Goal: Task Accomplishment & Management: Use online tool/utility

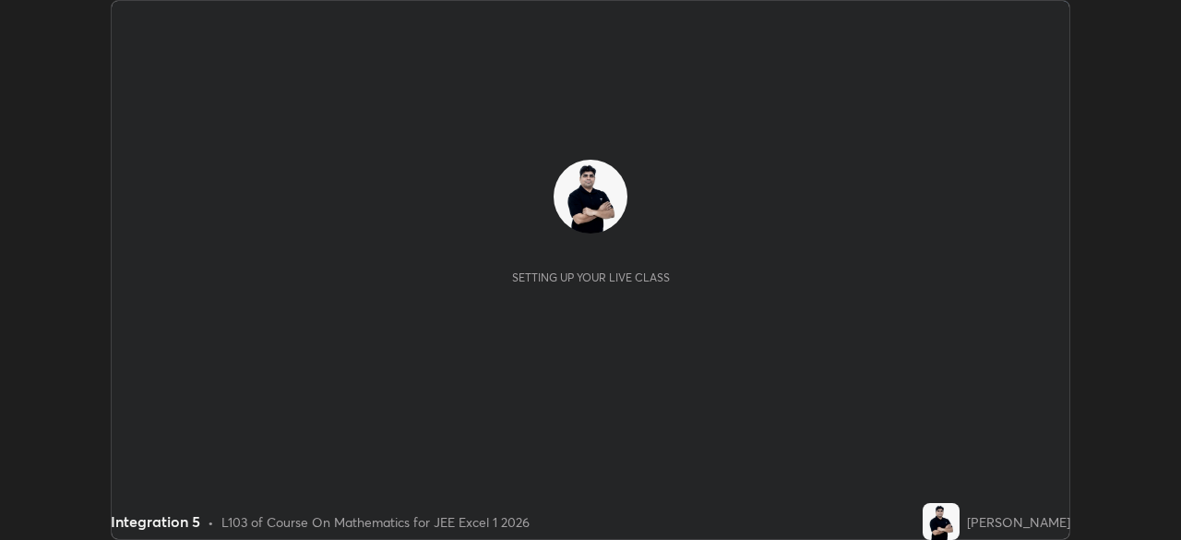
scroll to position [540, 1181]
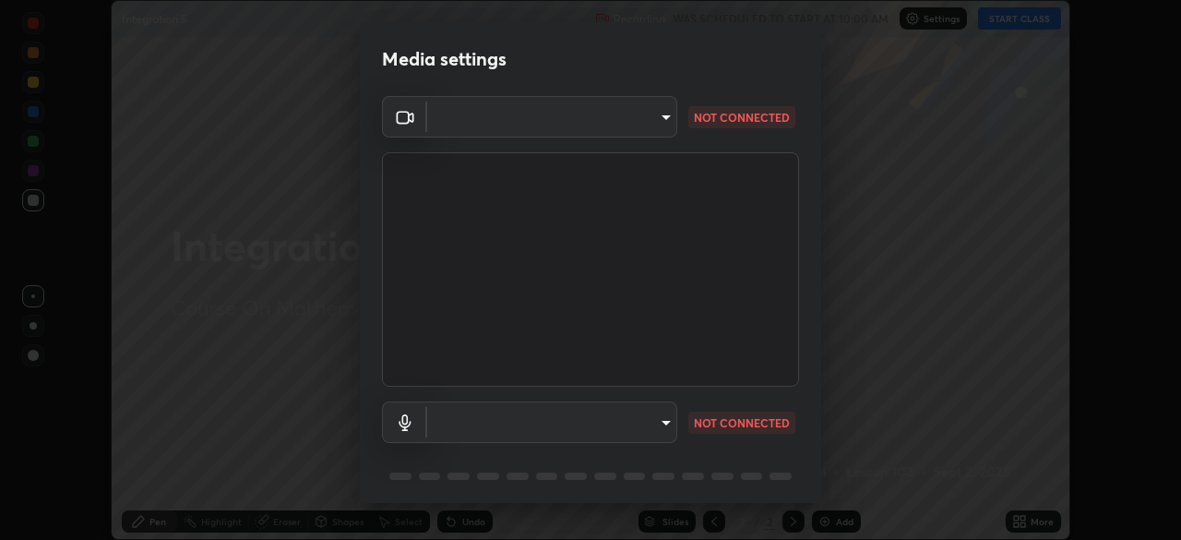
type input "134d1b19bf6860d587459906a7679876aeb3e381516b9be6bb745b9f97a347e3"
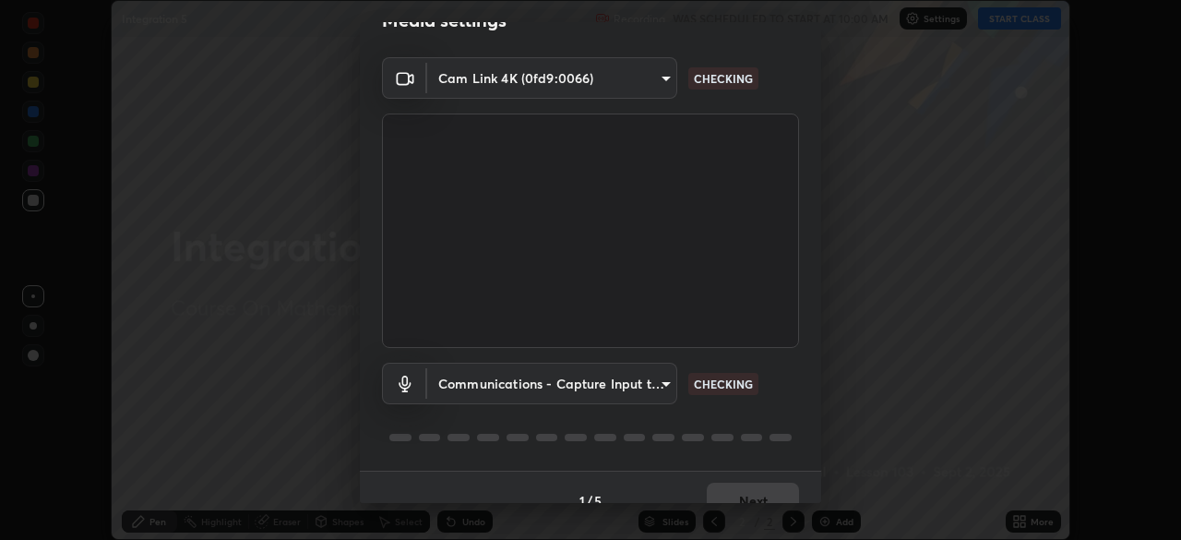
scroll to position [66, 0]
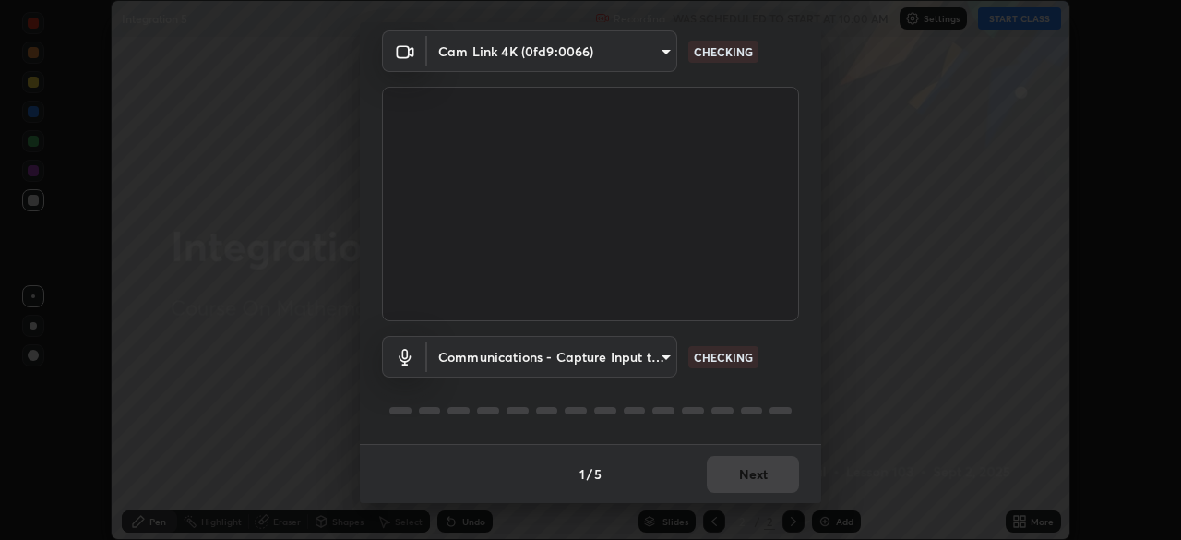
click at [507, 360] on body "Erase all Integration 5 Recording WAS SCHEDULED TO START AT 10:00 AM Settings S…" at bounding box center [590, 270] width 1181 height 540
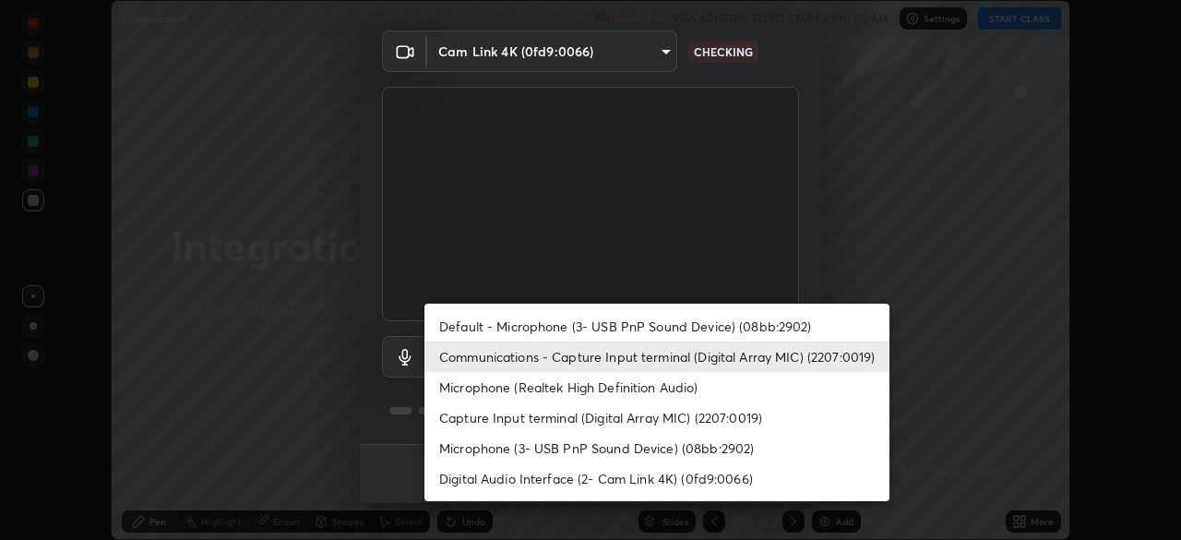
click at [534, 325] on li "Default - Microphone (3- USB PnP Sound Device) (08bb:2902)" at bounding box center [657, 326] width 465 height 30
type input "default"
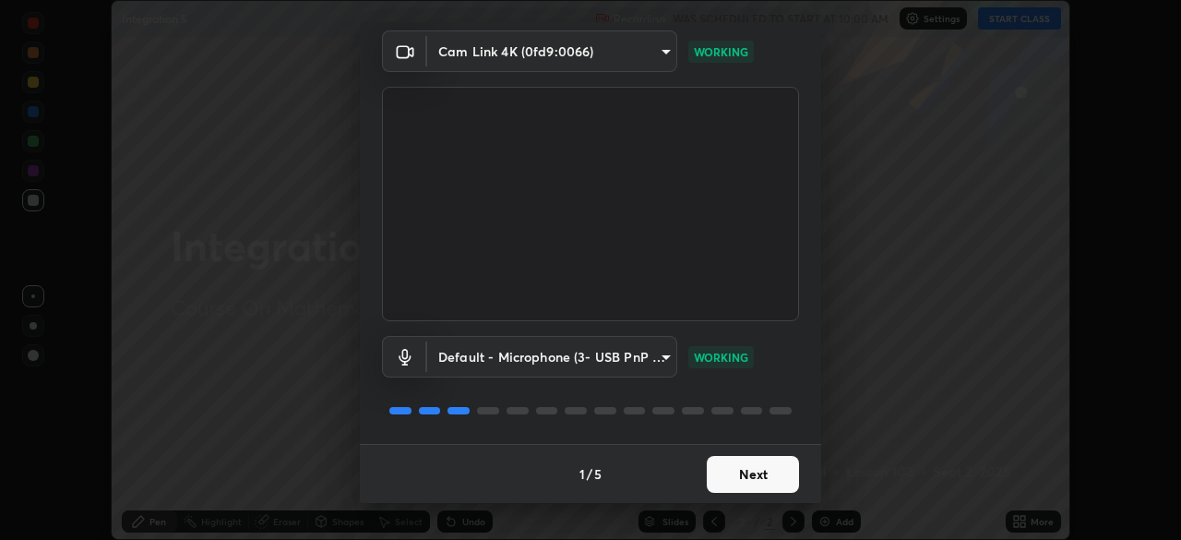
click at [739, 471] on button "Next" at bounding box center [753, 474] width 92 height 37
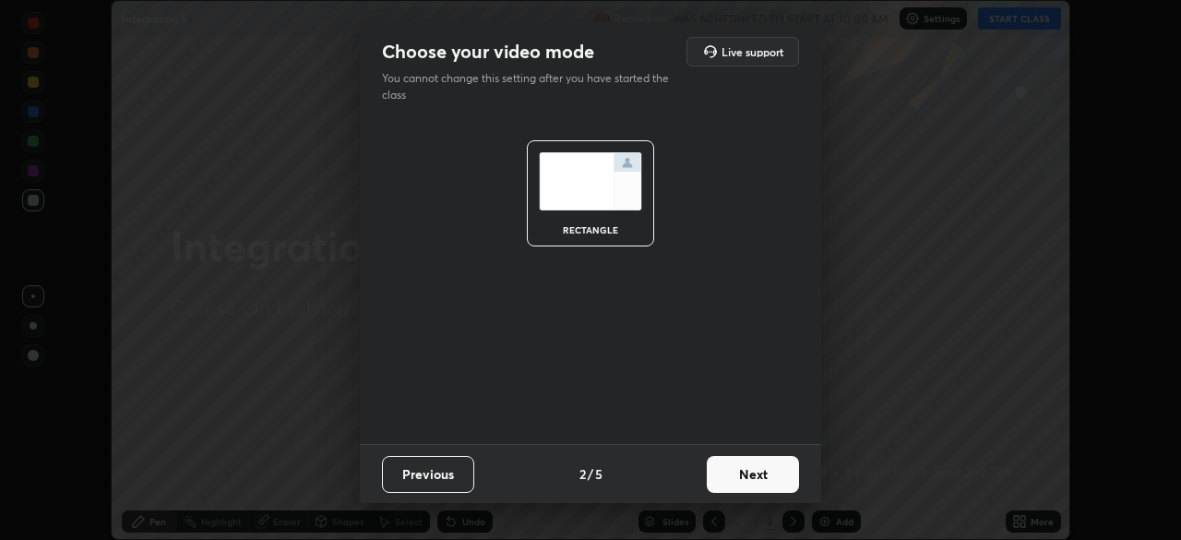
scroll to position [0, 0]
click at [739, 471] on button "Next" at bounding box center [753, 474] width 92 height 37
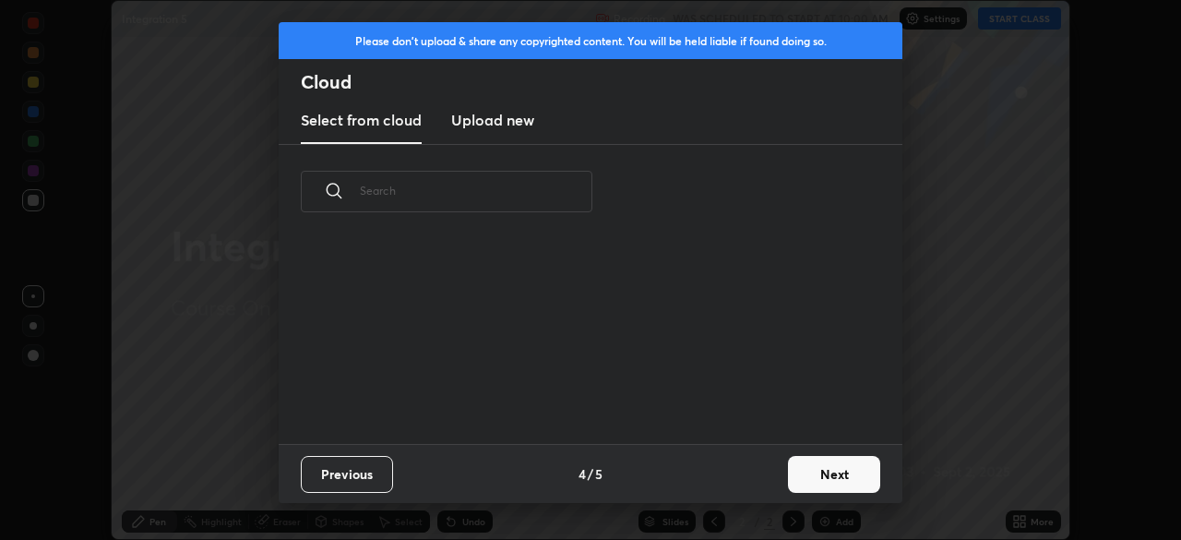
click at [749, 477] on div "Previous 4 / 5 Next" at bounding box center [591, 473] width 624 height 59
click at [808, 474] on button "Next" at bounding box center [834, 474] width 92 height 37
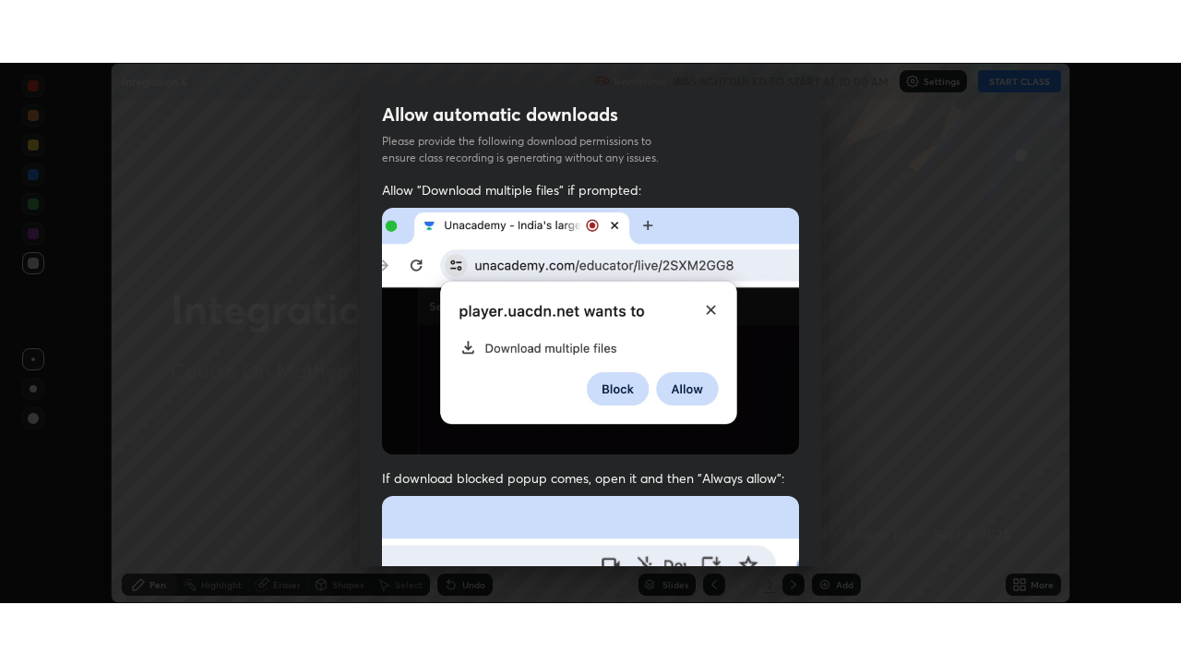
scroll to position [442, 0]
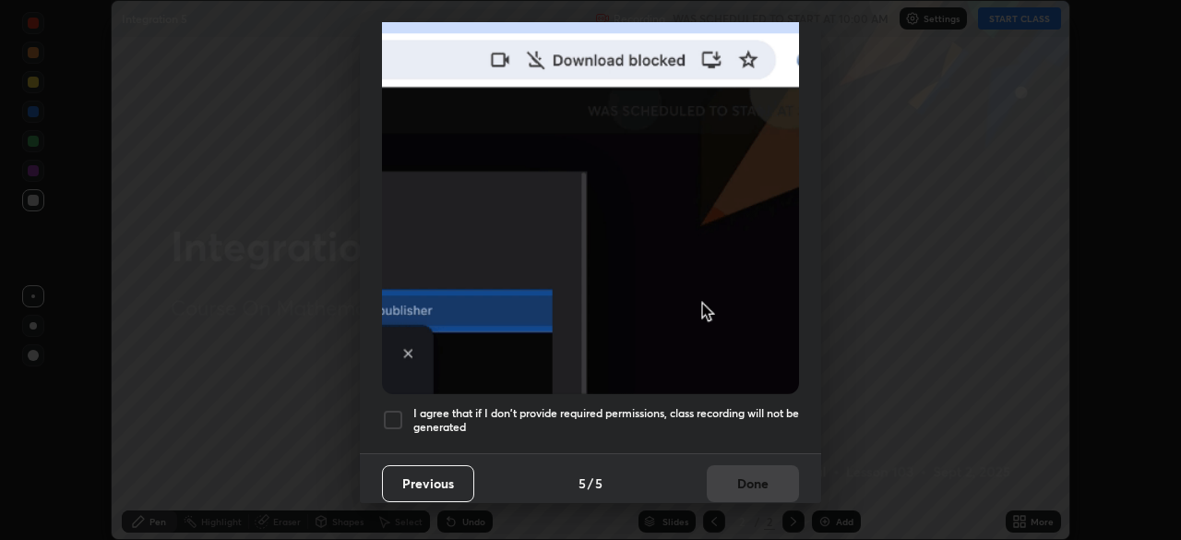
click at [391, 416] on div at bounding box center [393, 420] width 22 height 22
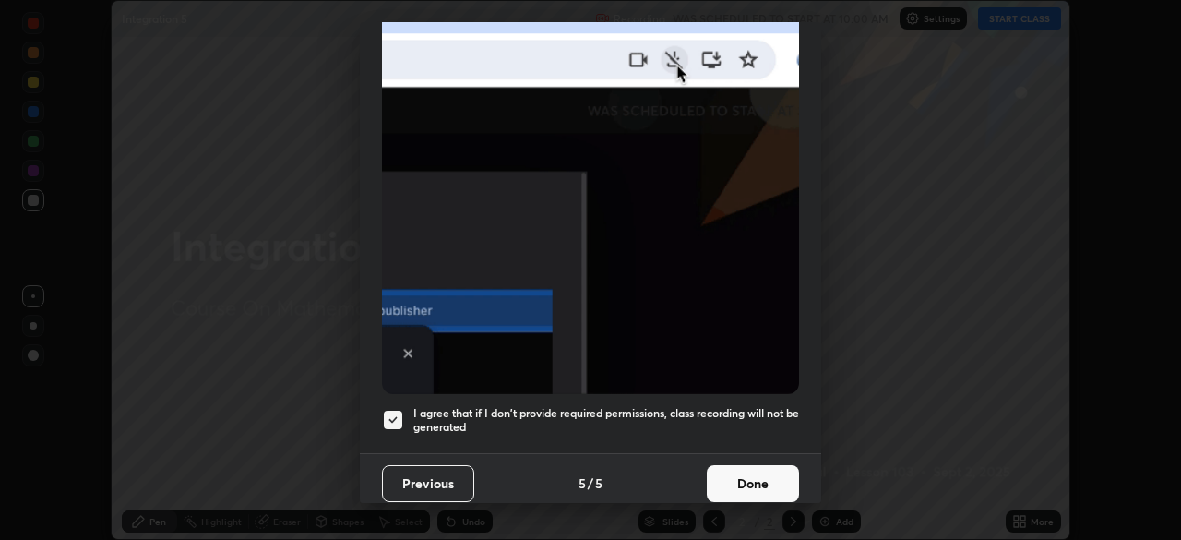
click at [724, 468] on button "Done" at bounding box center [753, 483] width 92 height 37
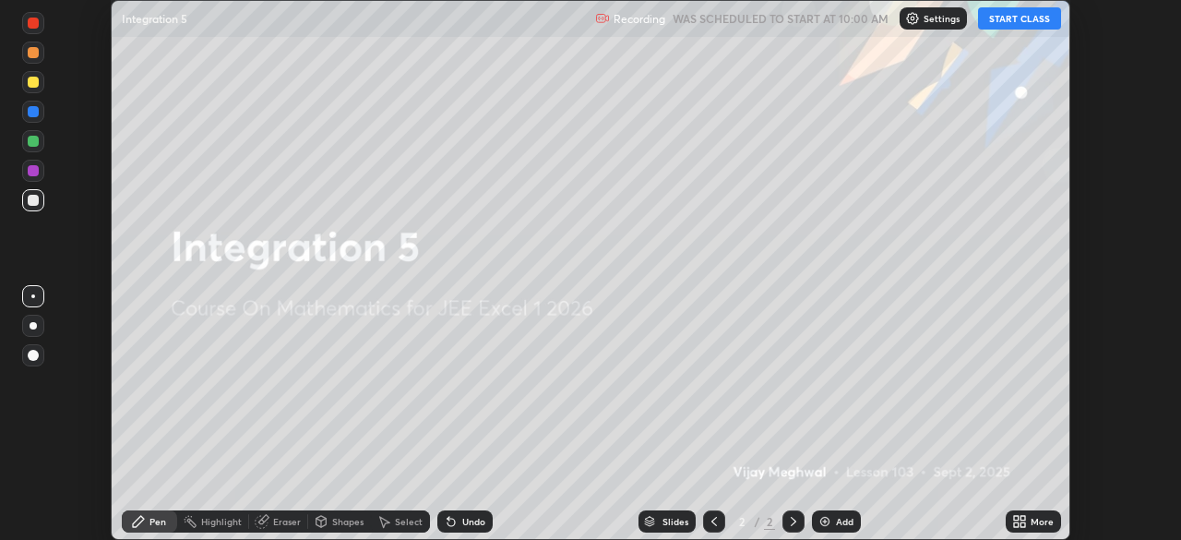
click at [1005, 17] on button "START CLASS" at bounding box center [1019, 18] width 83 height 22
click at [1022, 517] on icon at bounding box center [1023, 518] width 5 height 5
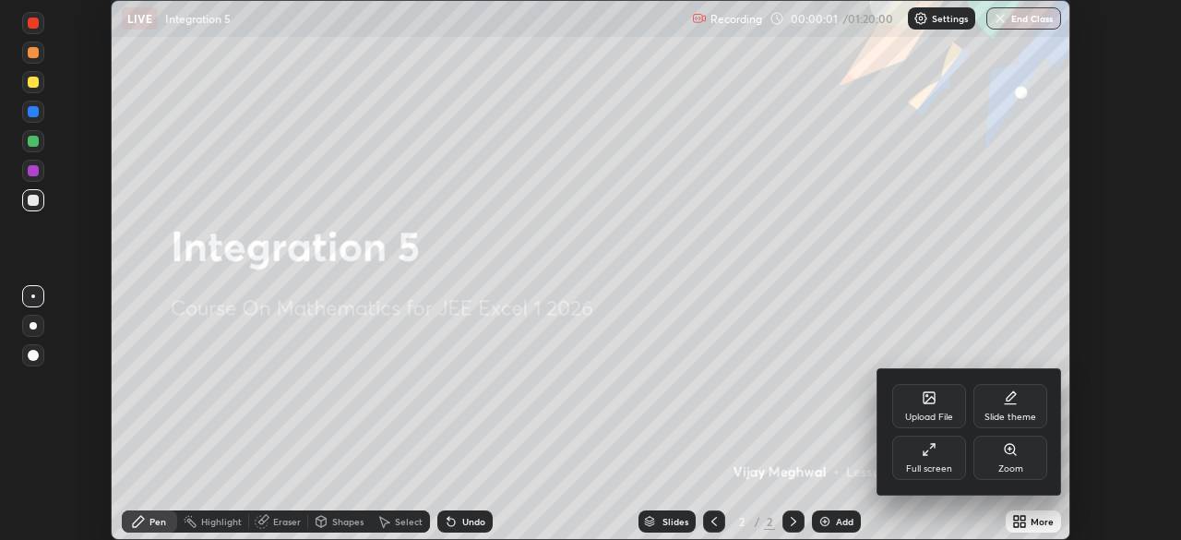
click at [939, 448] on div "Full screen" at bounding box center [930, 458] width 74 height 44
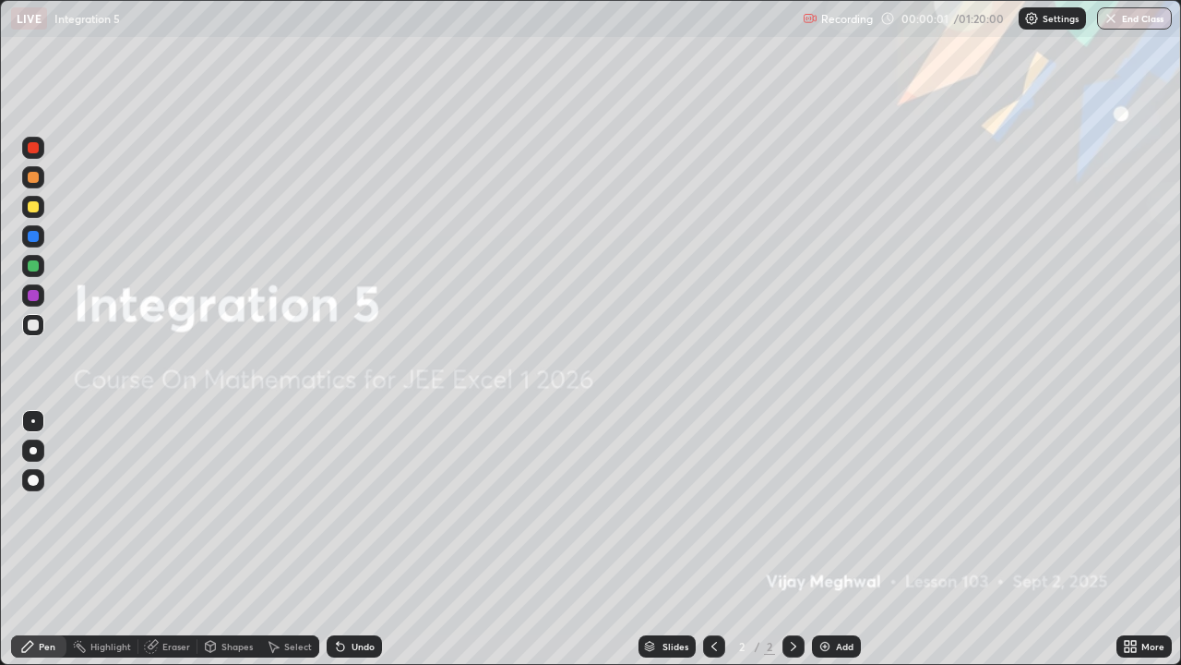
scroll to position [665, 1181]
click at [843, 539] on div "Add" at bounding box center [836, 646] width 49 height 22
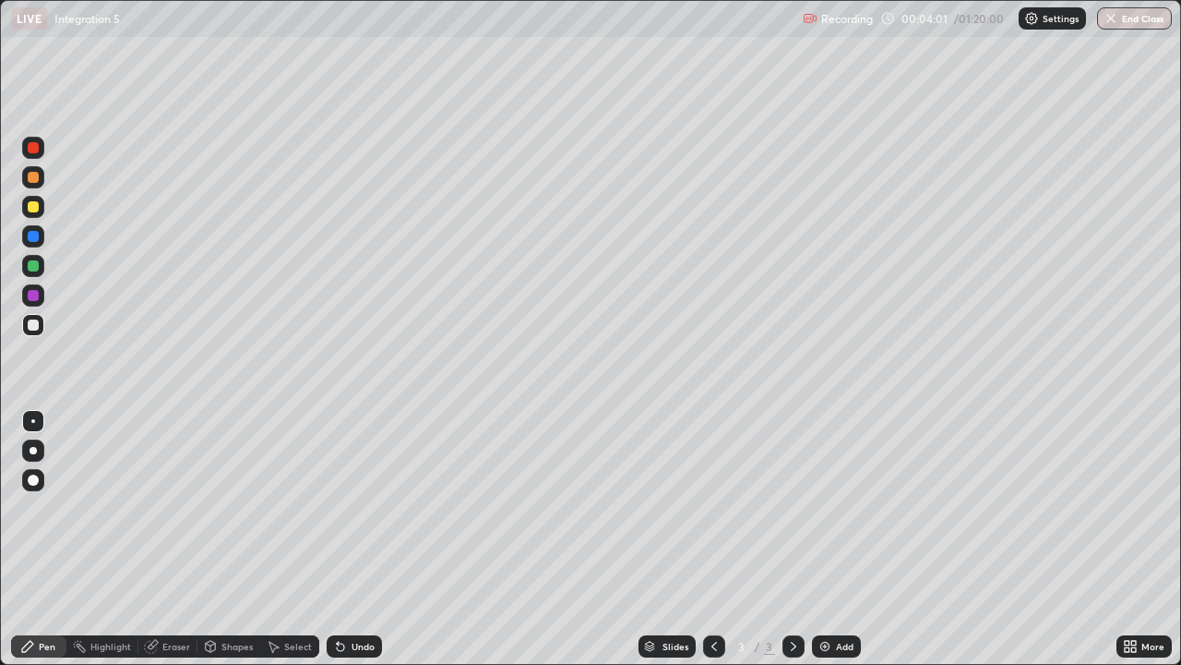
click at [33, 203] on div at bounding box center [33, 206] width 11 height 11
click at [361, 539] on div "Undo" at bounding box center [363, 645] width 23 height 9
click at [357, 539] on div "Undo" at bounding box center [354, 646] width 55 height 22
click at [842, 539] on div "Add" at bounding box center [845, 645] width 18 height 9
click at [360, 539] on div "Undo" at bounding box center [363, 645] width 23 height 9
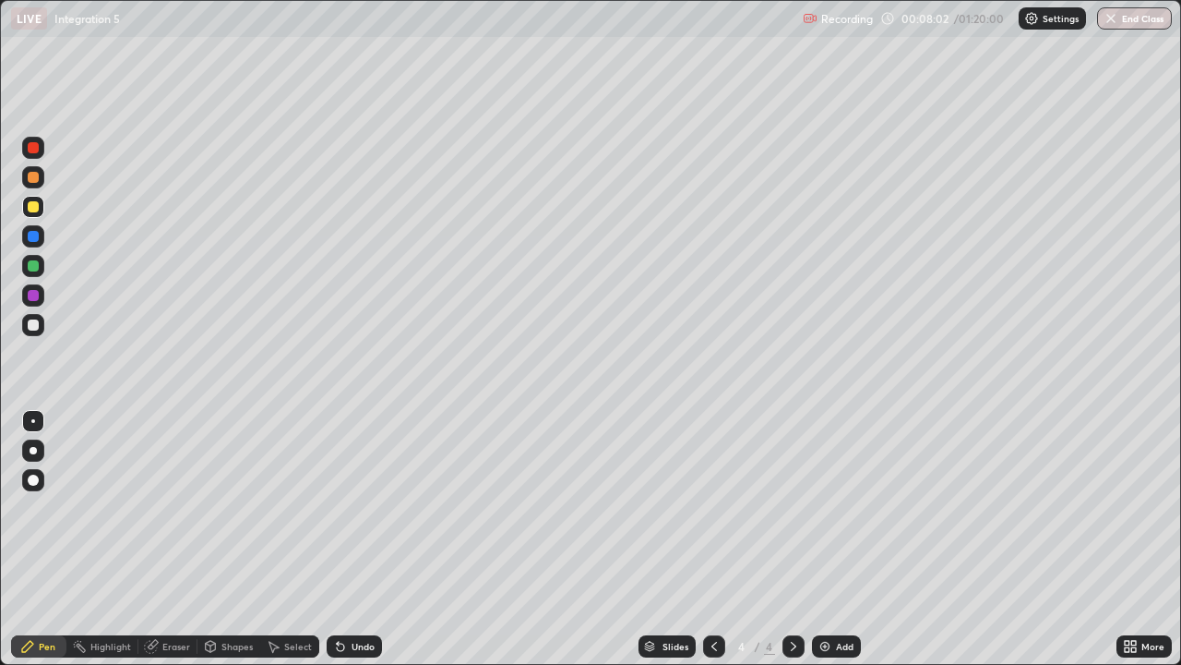
click at [357, 539] on div "Undo" at bounding box center [363, 645] width 23 height 9
click at [359, 539] on div "Undo" at bounding box center [363, 645] width 23 height 9
click at [354, 539] on div "Undo" at bounding box center [363, 645] width 23 height 9
click at [843, 539] on div "Add" at bounding box center [845, 645] width 18 height 9
click at [35, 270] on div at bounding box center [33, 265] width 11 height 11
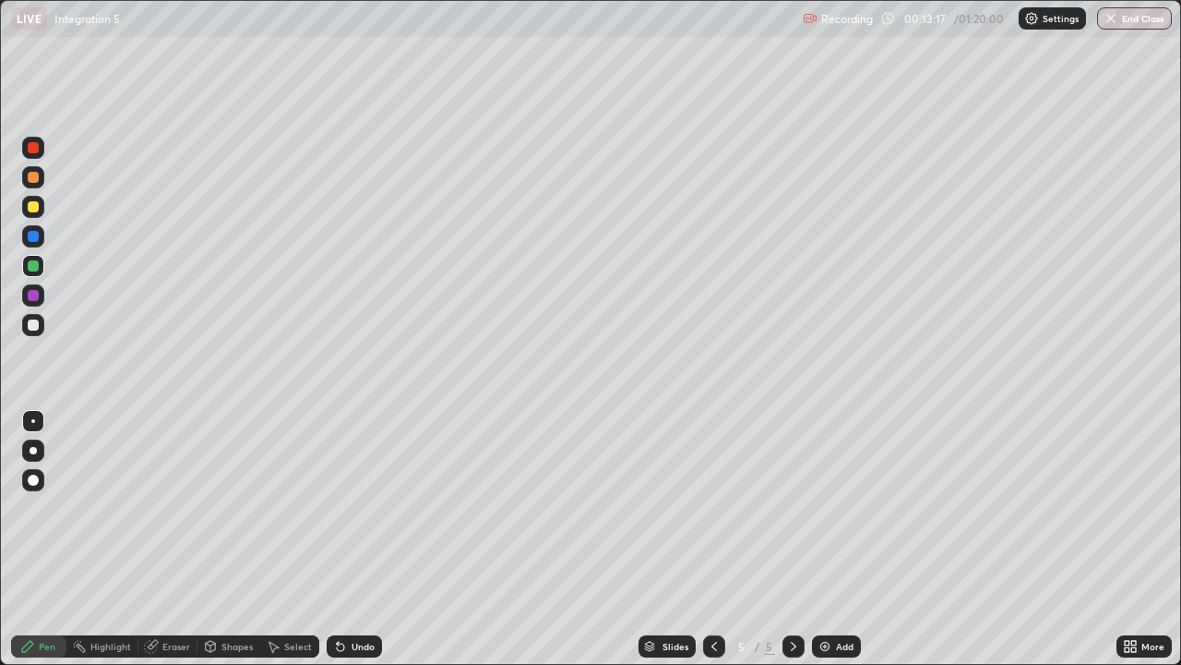
click at [40, 332] on div at bounding box center [33, 325] width 22 height 22
click at [36, 210] on div at bounding box center [33, 206] width 11 height 11
click at [33, 322] on div at bounding box center [33, 324] width 11 height 11
click at [844, 539] on div "Add" at bounding box center [836, 646] width 49 height 22
click at [36, 215] on div at bounding box center [33, 207] width 22 height 22
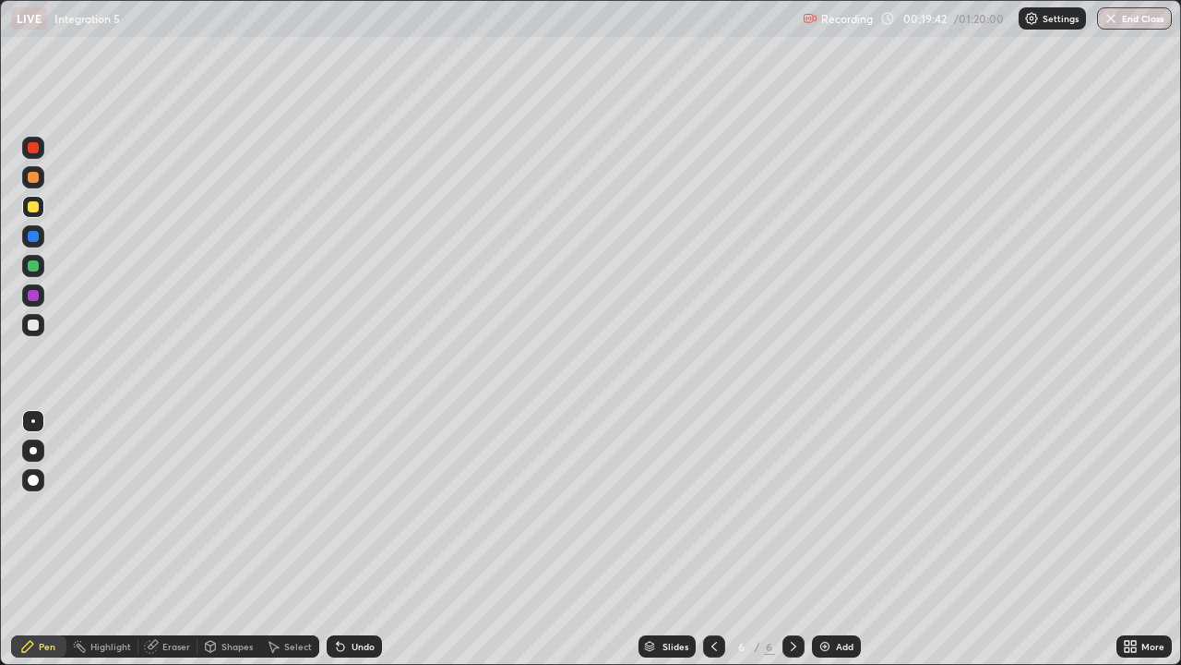
click at [43, 176] on div at bounding box center [33, 177] width 22 height 22
click at [841, 539] on div "Add" at bounding box center [836, 646] width 49 height 22
click at [712, 539] on icon at bounding box center [714, 646] width 15 height 15
click at [792, 539] on icon at bounding box center [793, 646] width 15 height 15
click at [36, 270] on div at bounding box center [33, 265] width 11 height 11
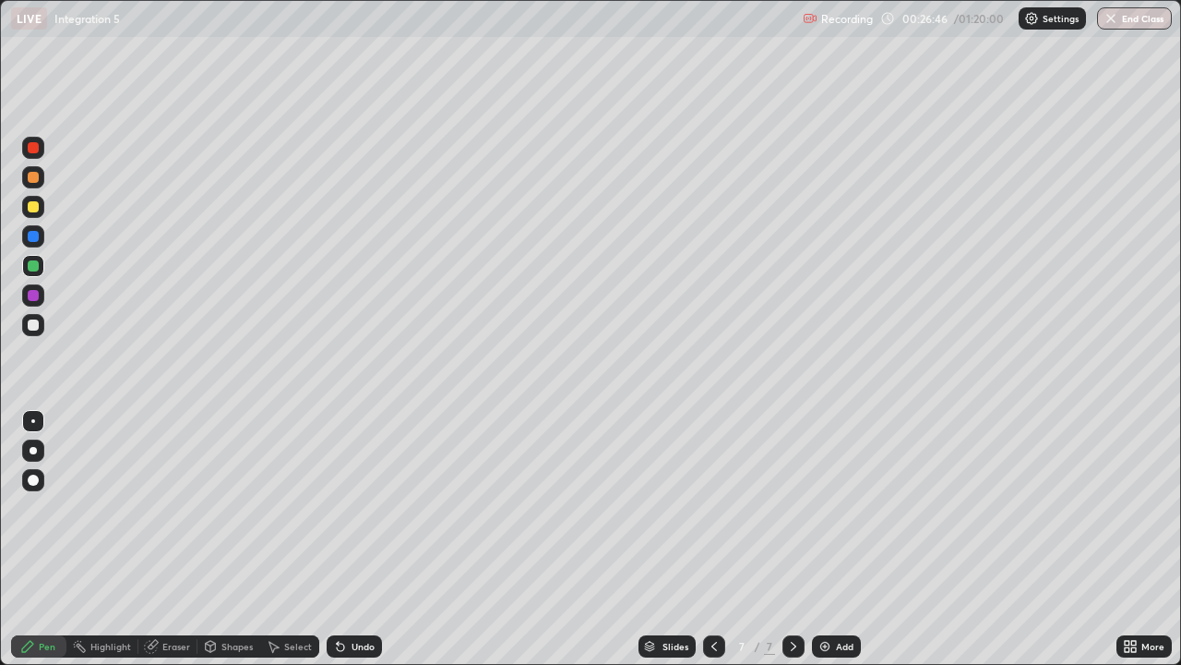
click at [833, 539] on div "Add" at bounding box center [836, 646] width 49 height 22
click at [30, 206] on div at bounding box center [33, 206] width 11 height 11
click at [32, 326] on div at bounding box center [33, 324] width 11 height 11
click at [1181, 402] on div "Setting up your live class" at bounding box center [590, 332] width 1181 height 665
click at [836, 539] on div "Add" at bounding box center [845, 645] width 18 height 9
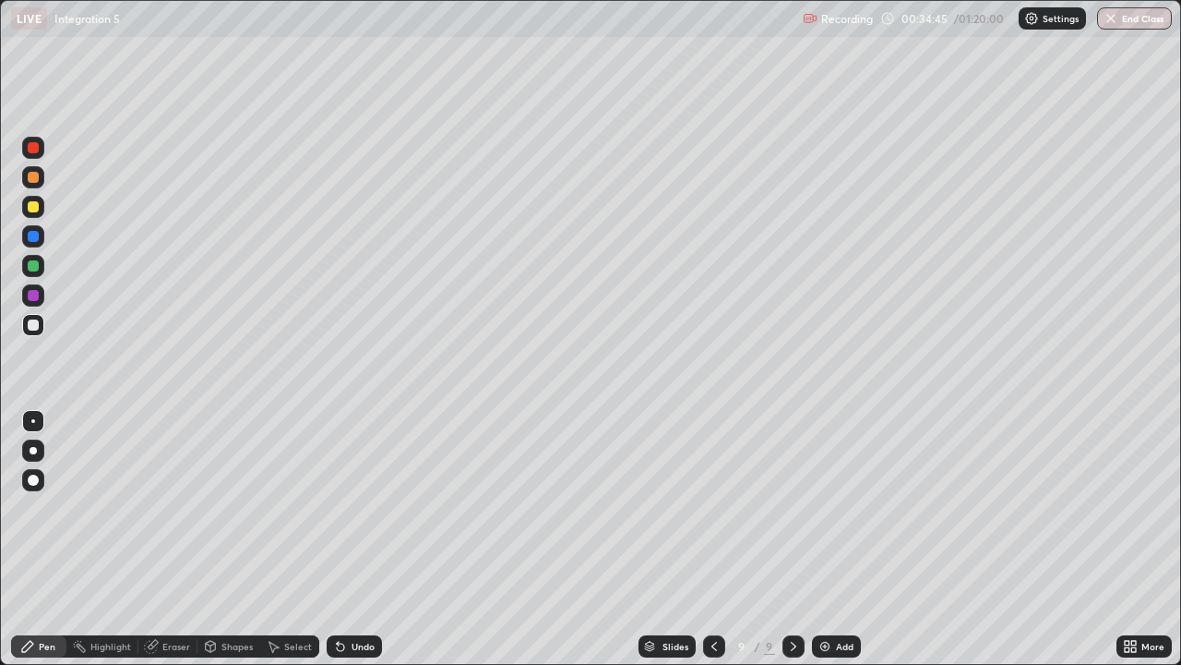
click at [38, 210] on div at bounding box center [33, 206] width 11 height 11
click at [169, 539] on div "Eraser" at bounding box center [176, 645] width 28 height 9
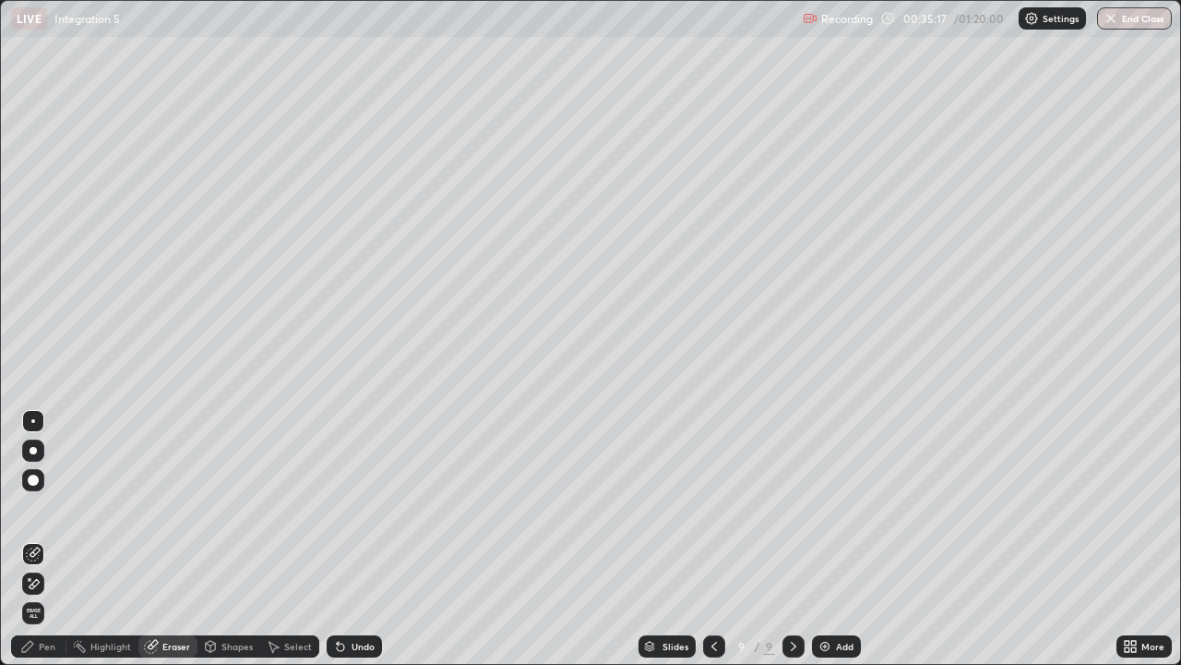
click at [42, 539] on div "Pen" at bounding box center [47, 645] width 17 height 9
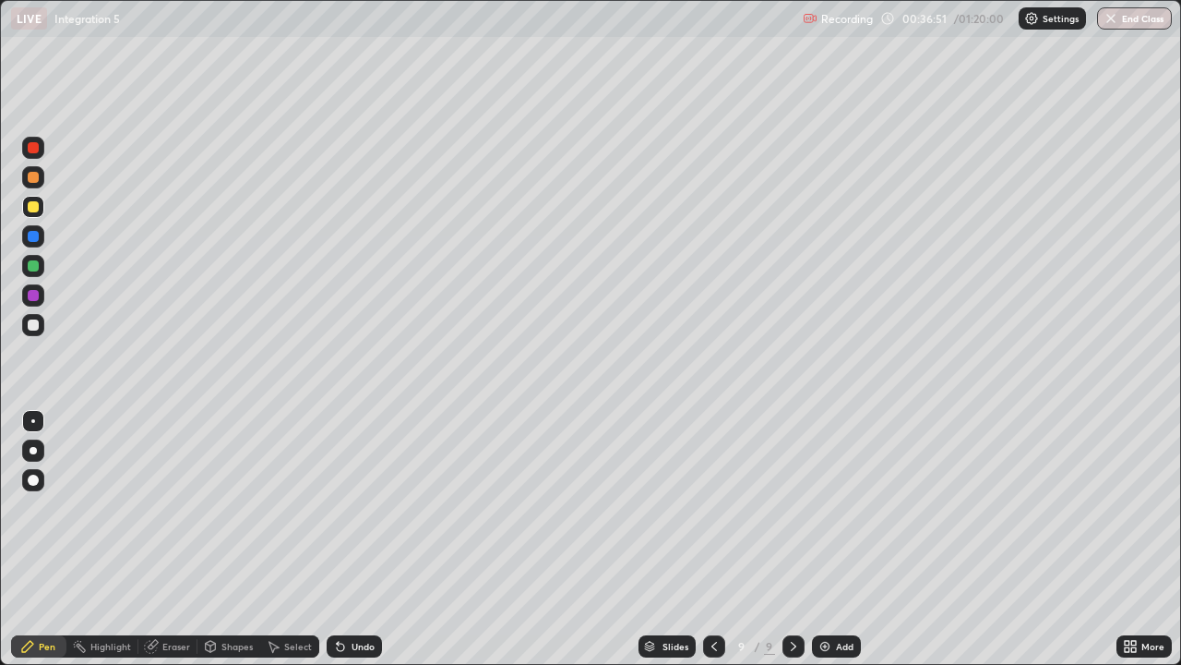
click at [832, 539] on div "Add" at bounding box center [836, 646] width 49 height 22
click at [712, 539] on icon at bounding box center [713, 646] width 15 height 15
click at [791, 539] on icon at bounding box center [793, 646] width 15 height 15
click at [32, 329] on div at bounding box center [33, 324] width 11 height 11
click at [713, 539] on icon at bounding box center [713, 646] width 15 height 15
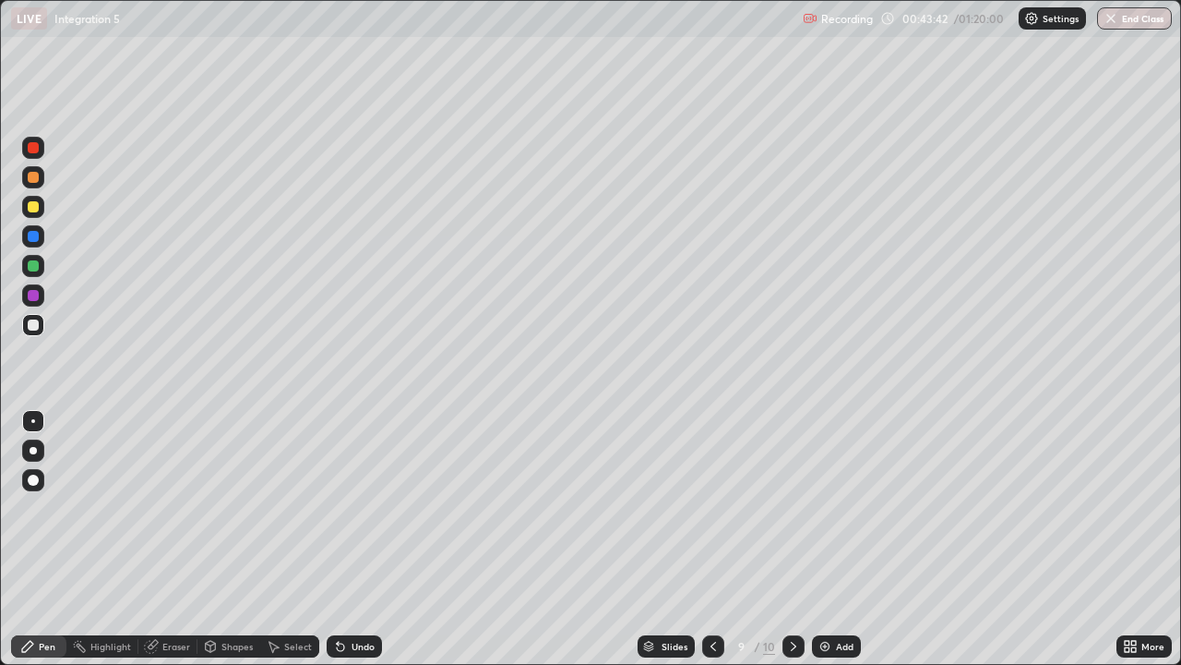
click at [792, 539] on icon at bounding box center [793, 646] width 15 height 15
click at [843, 539] on div "Add" at bounding box center [836, 646] width 49 height 22
click at [33, 208] on div at bounding box center [33, 206] width 11 height 11
click at [34, 178] on div at bounding box center [33, 177] width 11 height 11
click at [833, 539] on div "Add" at bounding box center [836, 646] width 49 height 22
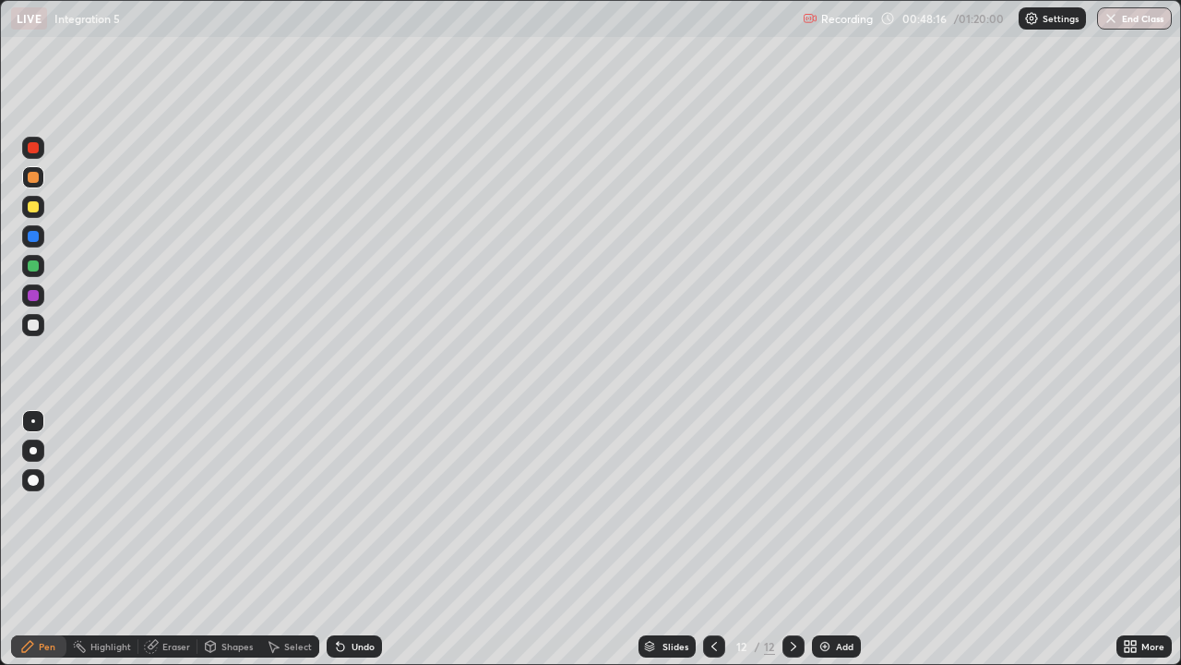
click at [713, 539] on icon at bounding box center [714, 646] width 15 height 15
click at [792, 539] on icon at bounding box center [793, 646] width 15 height 15
click at [711, 539] on icon at bounding box center [714, 646] width 15 height 15
click at [836, 539] on div "Add" at bounding box center [845, 645] width 18 height 9
click at [32, 216] on div at bounding box center [33, 207] width 22 height 22
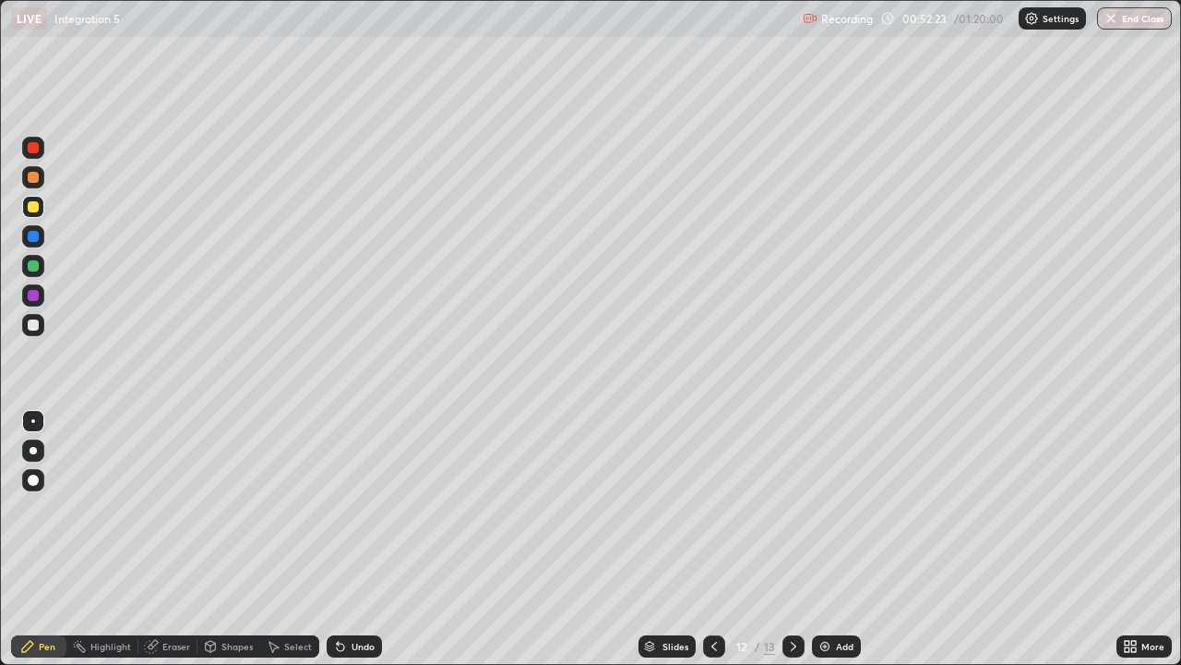
click at [354, 539] on div "Undo" at bounding box center [363, 645] width 23 height 9
click at [360, 539] on div "Undo" at bounding box center [363, 645] width 23 height 9
click at [34, 330] on div at bounding box center [33, 324] width 11 height 11
click at [342, 539] on icon at bounding box center [340, 646] width 15 height 15
click at [348, 539] on div "Undo" at bounding box center [354, 646] width 55 height 22
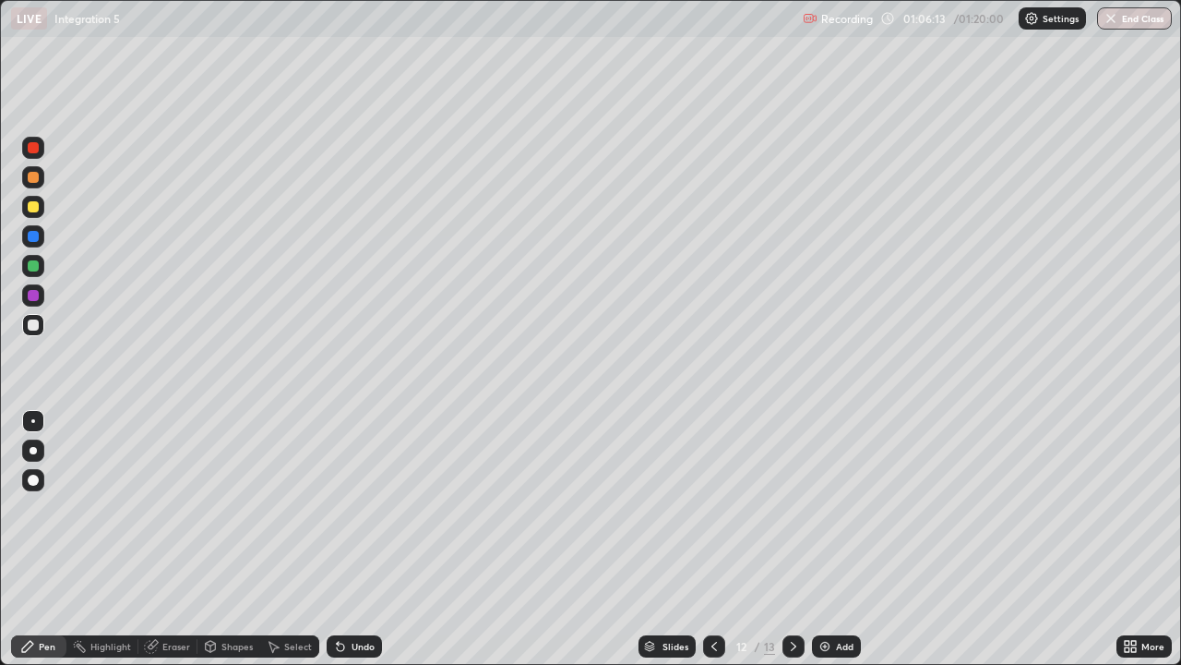
click at [1148, 25] on button "End Class" at bounding box center [1134, 18] width 75 height 22
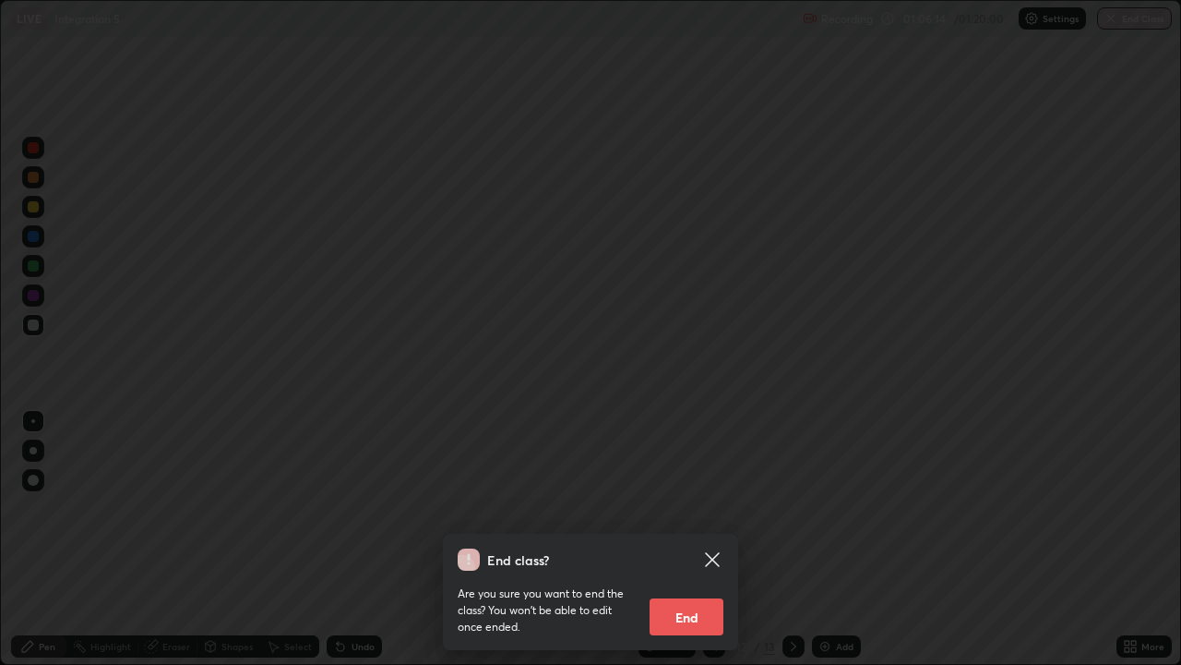
click at [693, 539] on button "End" at bounding box center [687, 616] width 74 height 37
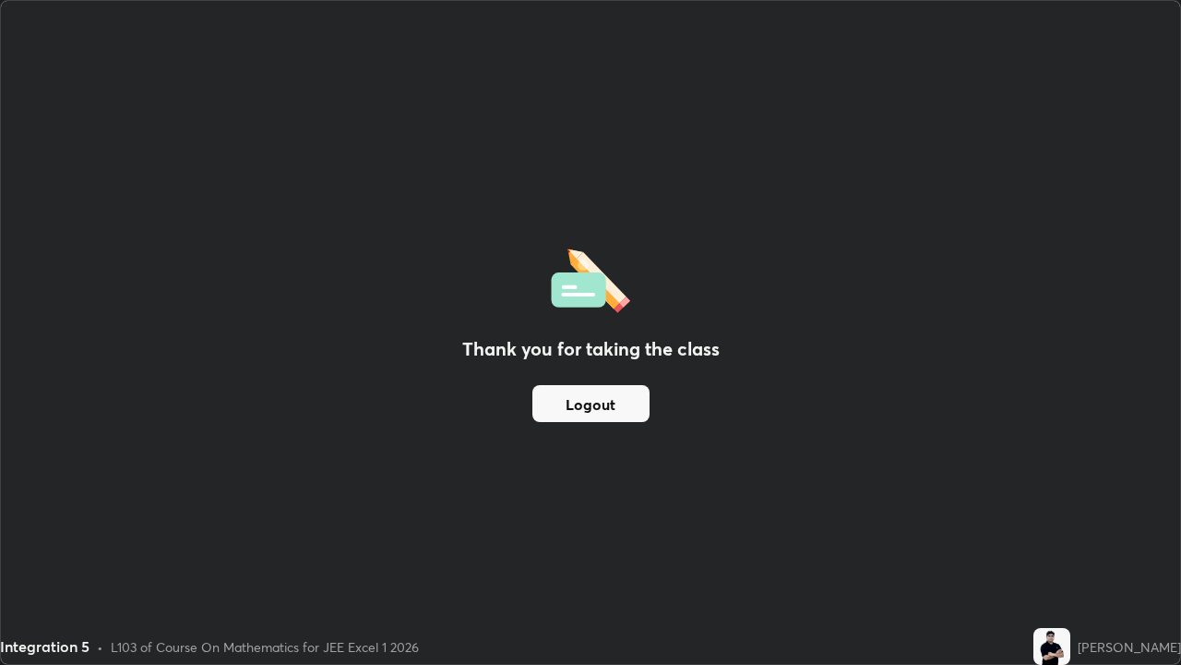
click at [612, 407] on button "Logout" at bounding box center [591, 403] width 117 height 37
